Goal: Find specific page/section: Find specific page/section

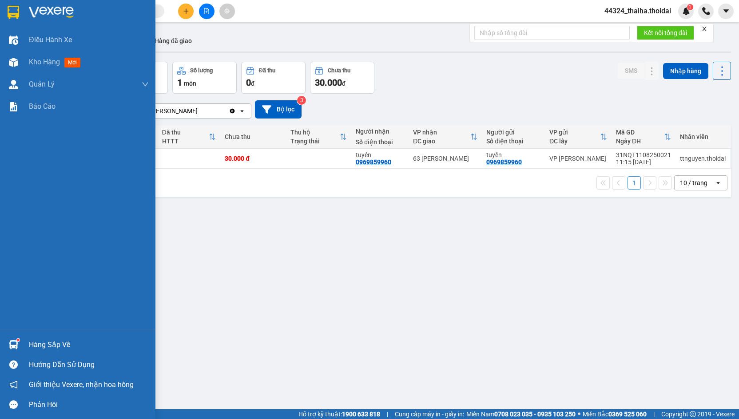
click at [11, 349] on img at bounding box center [13, 344] width 9 height 9
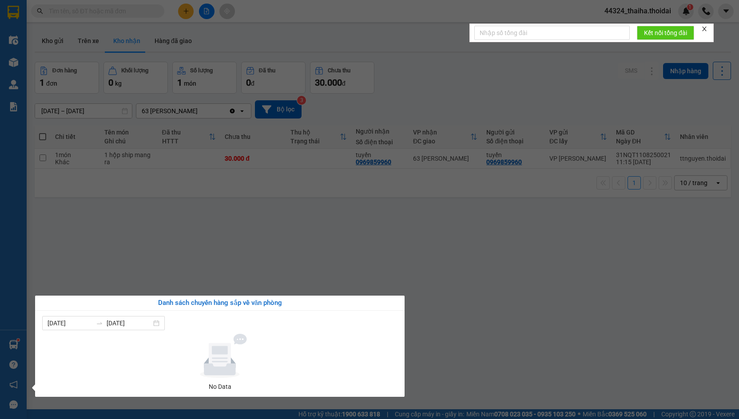
click at [196, 279] on section "Kết quả tìm kiếm ( 0 ) Bộ lọc No Data 44324_thaiha.thoidai 1 Điều hành xe Kho h…" at bounding box center [369, 209] width 739 height 419
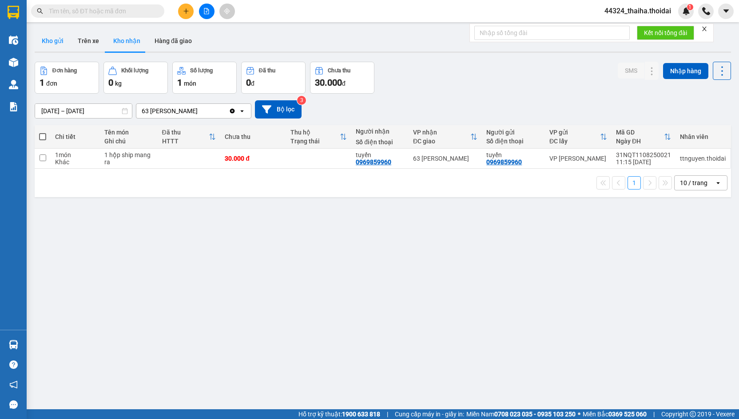
click at [56, 41] on button "Kho gửi" at bounding box center [53, 40] width 36 height 21
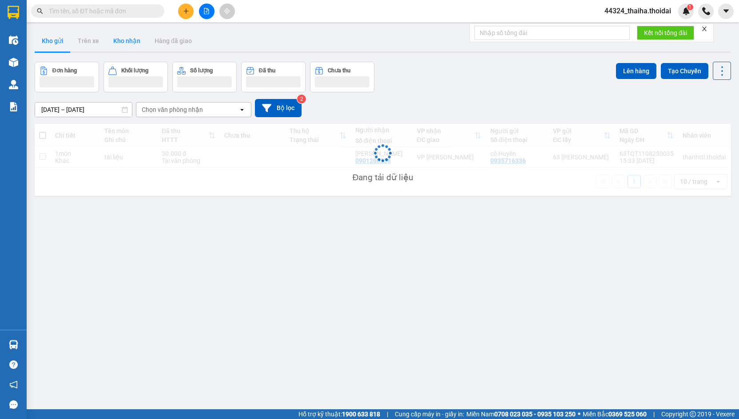
click at [131, 44] on button "Kho nhận" at bounding box center [126, 40] width 41 height 21
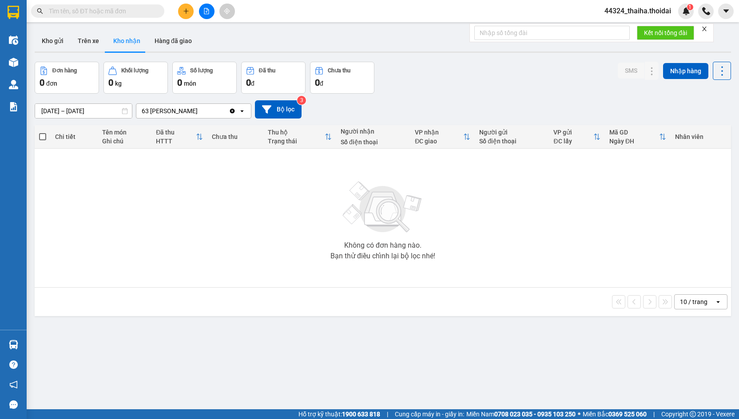
click at [137, 5] on span at bounding box center [97, 10] width 133 height 13
click at [137, 12] on input "text" at bounding box center [101, 11] width 105 height 10
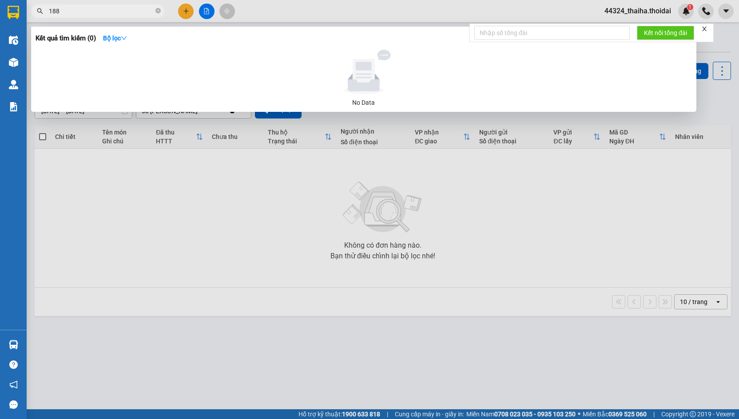
type input "1885"
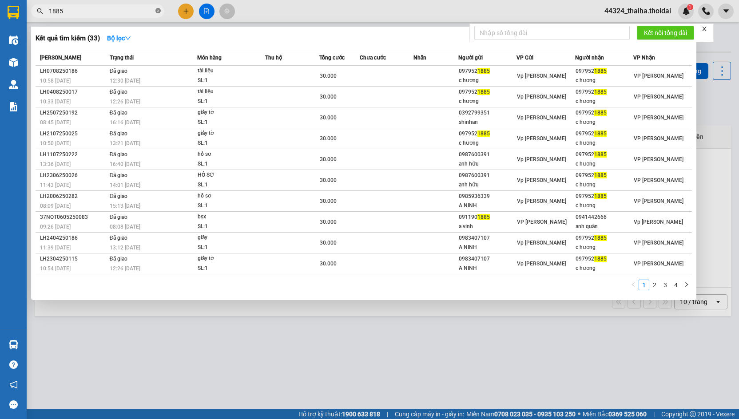
click at [159, 11] on icon "close-circle" at bounding box center [157, 10] width 5 height 5
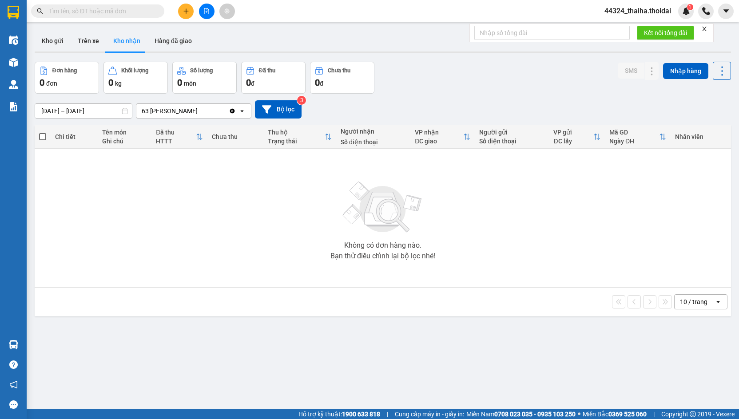
click at [133, 13] on input "text" at bounding box center [101, 11] width 105 height 10
drag, startPoint x: 135, startPoint y: 12, endPoint x: 22, endPoint y: 59, distance: 122.0
click at [132, 12] on input "text" at bounding box center [101, 11] width 105 height 10
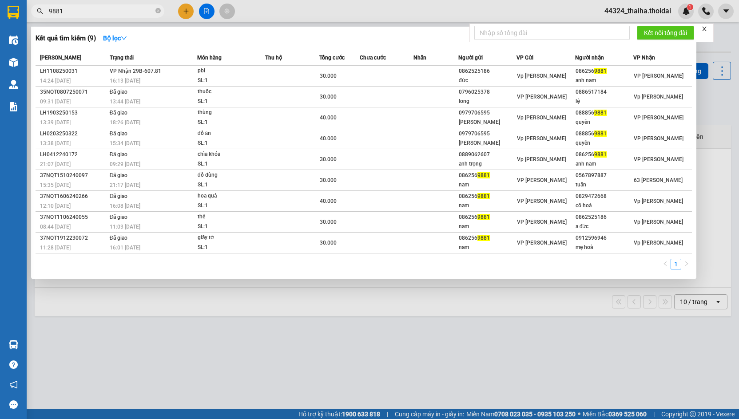
type input "9881"
